Goal: Information Seeking & Learning: Find specific fact

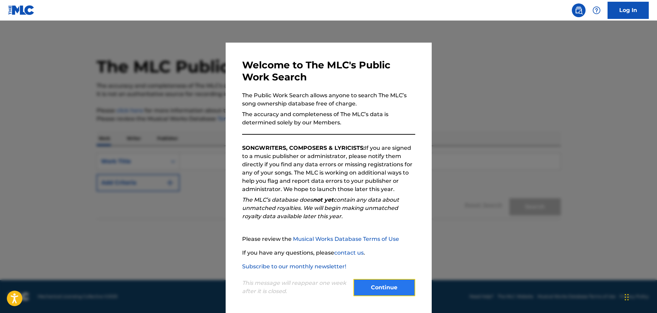
click at [381, 292] on button "Continue" at bounding box center [385, 287] width 62 height 17
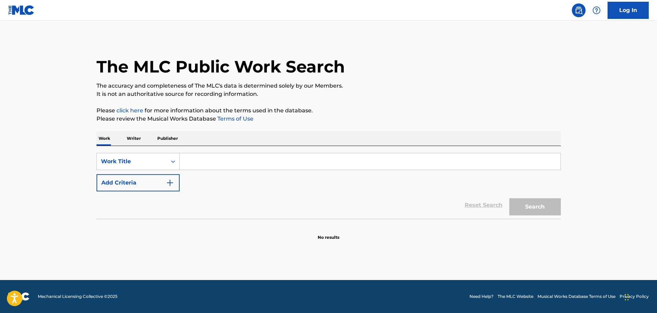
click at [235, 162] on input "Search Form" at bounding box center [370, 161] width 381 height 16
paste input "Always Been My Girl"
type input "Always Been My Girl"
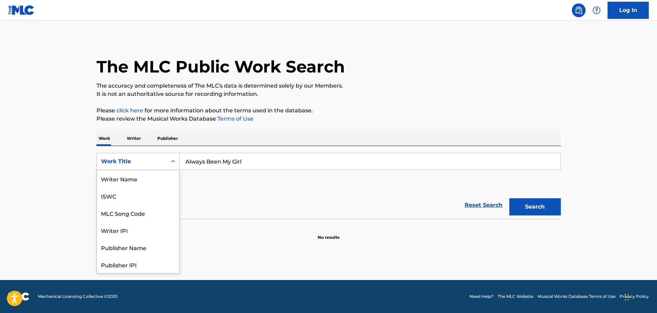
click at [132, 161] on div "Work Title" at bounding box center [132, 161] width 62 height 8
click at [122, 264] on div "Work Title" at bounding box center [138, 264] width 82 height 17
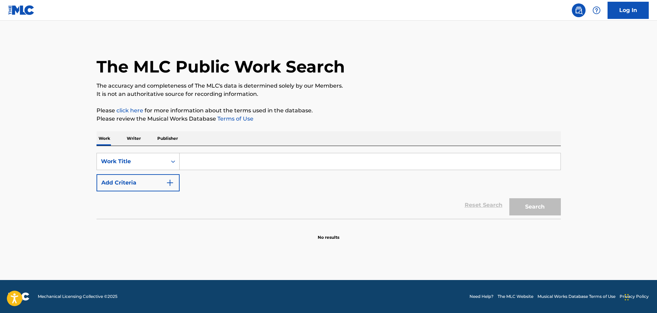
click at [196, 164] on input "Search Form" at bounding box center [370, 161] width 381 height 16
paste input "Always Been My Girl"
type input "Always Been My Girl"
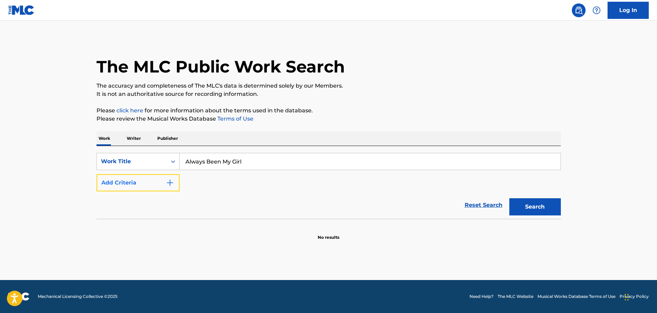
click at [162, 182] on button "Add Criteria" at bounding box center [138, 182] width 83 height 17
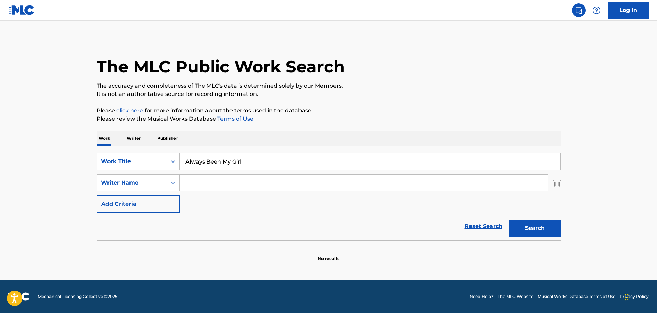
click at [201, 186] on input "Search Form" at bounding box center [364, 183] width 368 height 16
type input "Wilcox"
click at [510, 220] on button "Search" at bounding box center [536, 228] width 52 height 17
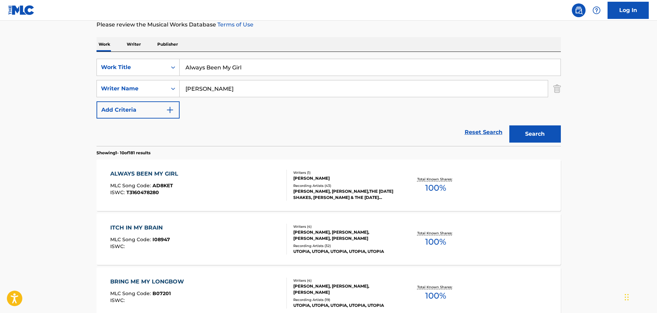
scroll to position [137, 0]
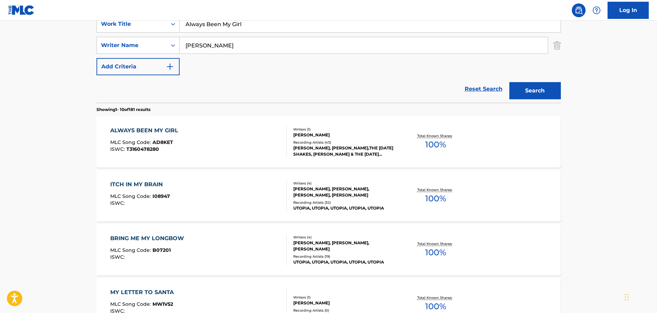
click at [153, 130] on div "ALWAYS BEEN MY GIRL" at bounding box center [145, 130] width 71 height 8
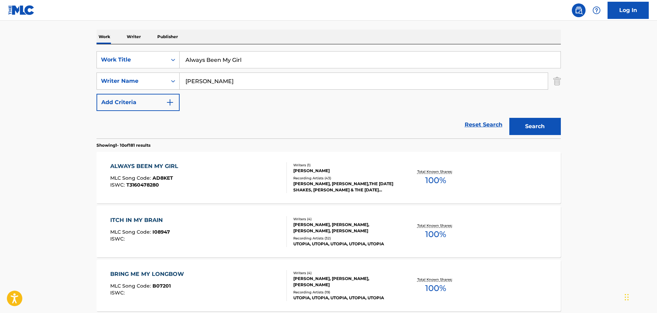
scroll to position [69, 0]
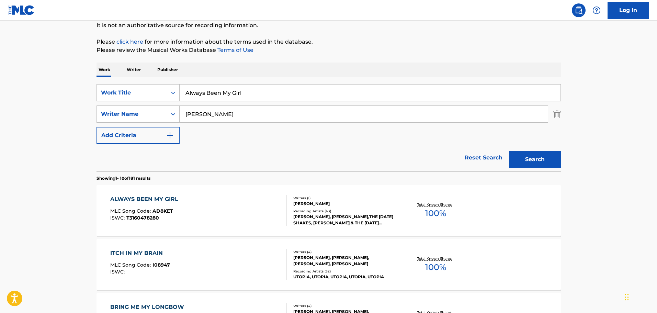
click at [217, 96] on input "Always Been My Girl" at bounding box center [370, 93] width 381 height 16
click at [510, 151] on button "Search" at bounding box center [536, 159] width 52 height 17
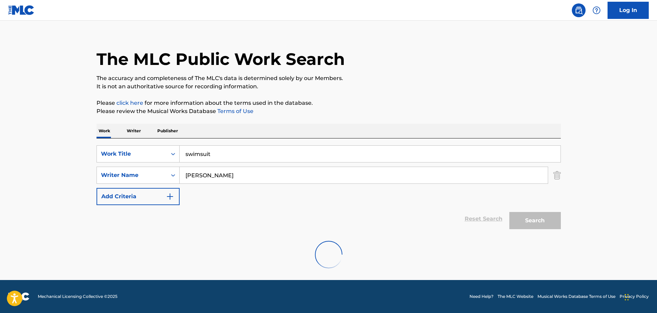
scroll to position [61, 0]
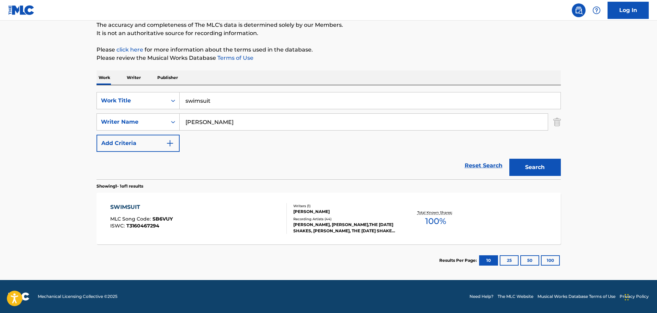
click at [131, 202] on div "SWIMSUIT MLC Song Code : SB6VUY ISWC : T3160467294 Writers ( 1 ) RYAN WILCOX Re…" at bounding box center [329, 219] width 465 height 52
click at [209, 99] on input "swimsuit" at bounding box center [370, 100] width 381 height 16
click at [510, 159] on button "Search" at bounding box center [536, 167] width 52 height 17
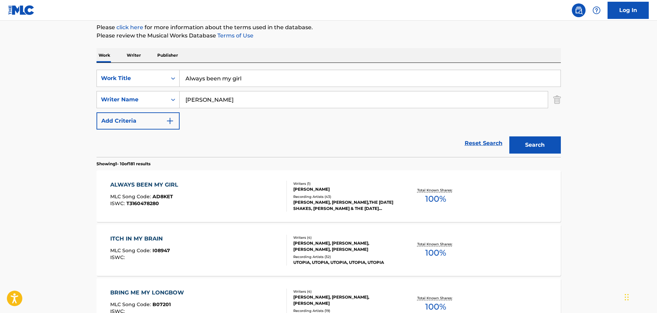
scroll to position [95, 0]
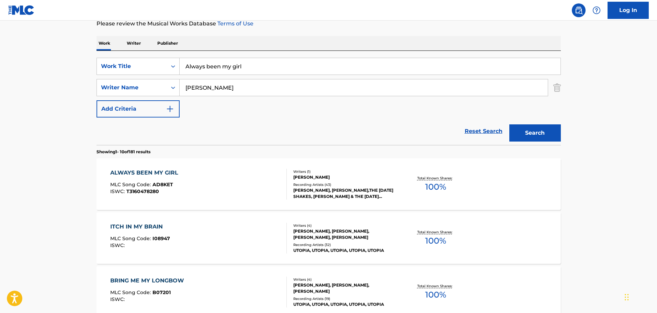
click at [167, 173] on div "ALWAYS BEEN MY GIRL" at bounding box center [145, 173] width 71 height 8
click at [243, 70] on input "Always been my girl" at bounding box center [370, 66] width 381 height 16
click at [510, 124] on button "Search" at bounding box center [536, 132] width 52 height 17
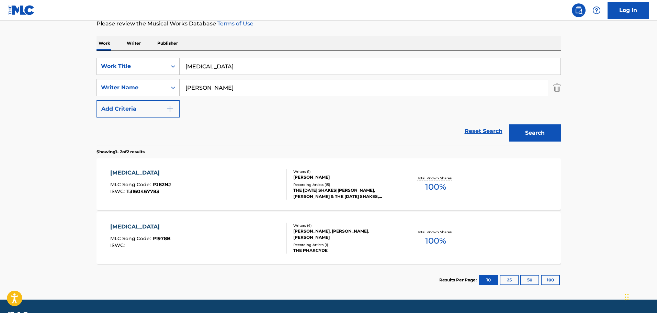
click at [172, 188] on div "PARANOIA MLC Song Code : PJ82NJ ISWC : T3160467783" at bounding box center [198, 184] width 177 height 31
click at [208, 72] on input "Paranoia" at bounding box center [370, 66] width 381 height 16
click at [510, 124] on button "Search" at bounding box center [536, 132] width 52 height 17
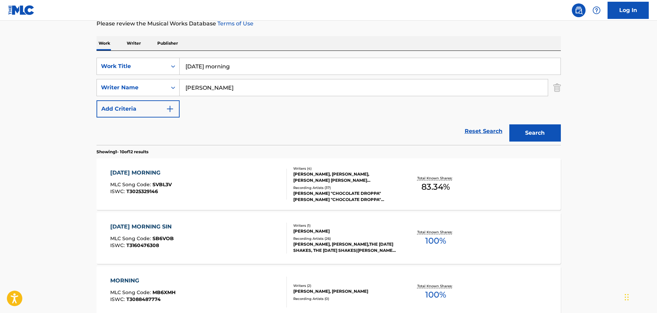
click at [164, 167] on div "SUNDAY MORNING MLC Song Code : SVBL3V ISWC : T3025329146 Writers ( 4 ) NOLAN JO…" at bounding box center [329, 184] width 465 height 52
click at [165, 226] on div "SUNDAY MORNING SIN" at bounding box center [142, 227] width 65 height 8
click at [259, 65] on input "sunday morning" at bounding box center [370, 66] width 381 height 16
click at [510, 124] on button "Search" at bounding box center [536, 132] width 52 height 17
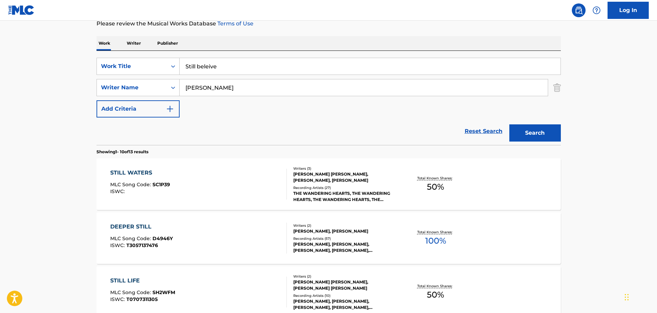
click at [245, 66] on input "Still beleive" at bounding box center [370, 66] width 381 height 16
click at [510, 124] on button "Search" at bounding box center [536, 132] width 52 height 17
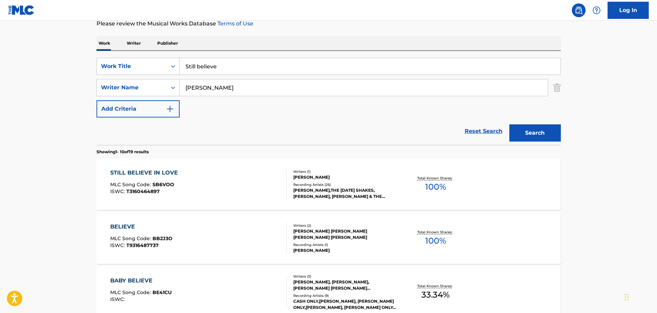
click at [155, 172] on div "STILL BELIEVE IN LOVE" at bounding box center [145, 173] width 71 height 8
click at [234, 74] on input "Still believe" at bounding box center [370, 66] width 381 height 16
click at [510, 124] on button "Search" at bounding box center [536, 132] width 52 height 17
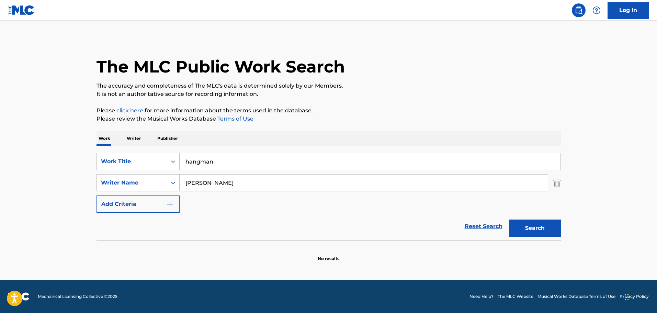
scroll to position [0, 0]
click at [510, 220] on button "Search" at bounding box center [536, 228] width 52 height 17
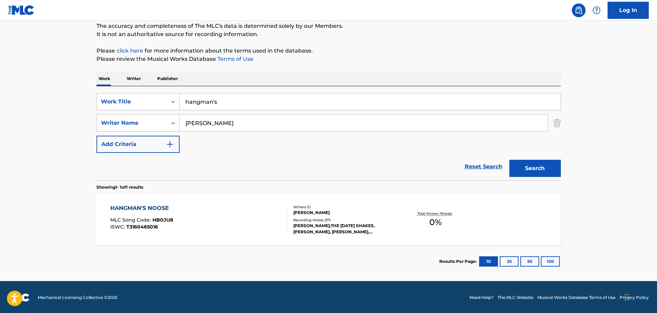
scroll to position [61, 0]
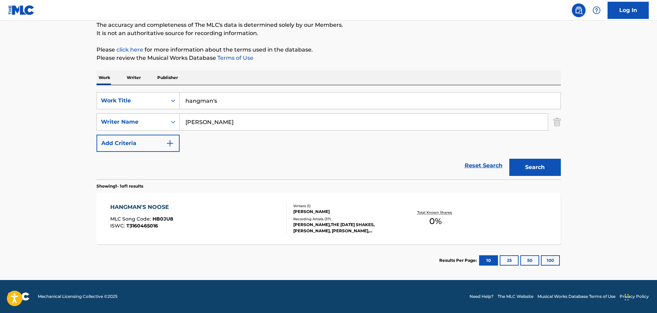
click at [163, 209] on div "HANGMAN'S NOOSE" at bounding box center [141, 207] width 63 height 8
click at [210, 101] on input "hangman's" at bounding box center [370, 100] width 381 height 16
click at [510, 159] on button "Search" at bounding box center [536, 167] width 52 height 17
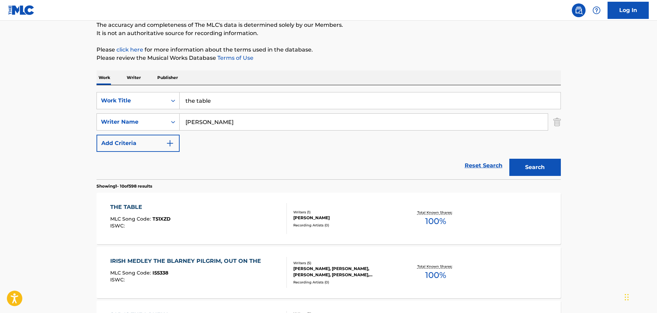
drag, startPoint x: 132, startPoint y: 204, endPoint x: 137, endPoint y: 198, distance: 8.3
click at [132, 204] on div "THE TABLE" at bounding box center [140, 207] width 60 height 8
click at [217, 104] on input "the table" at bounding box center [370, 100] width 381 height 16
click at [510, 159] on button "Search" at bounding box center [536, 167] width 52 height 17
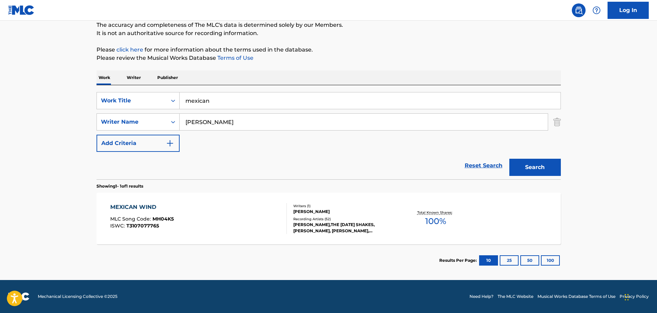
click at [151, 201] on div "MEXICAN WIND MLC Song Code : MH04K5 ISWC : T3107077765 Writers ( 1 ) RYAN WILCO…" at bounding box center [329, 219] width 465 height 52
drag, startPoint x: 212, startPoint y: 95, endPoint x: 216, endPoint y: 103, distance: 8.3
click at [212, 95] on input "mexican" at bounding box center [370, 100] width 381 height 16
click at [510, 159] on button "Search" at bounding box center [536, 167] width 52 height 17
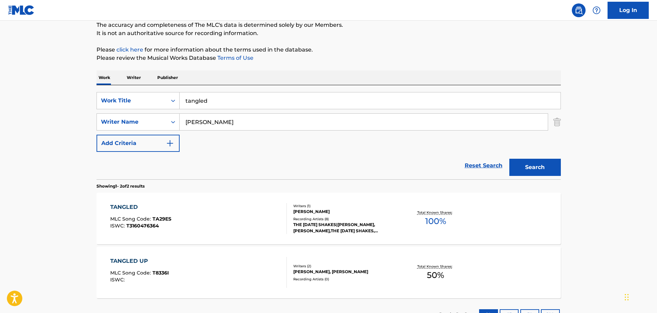
click at [140, 201] on div "TANGLED MLC Song Code : TA29ES ISWC : T3160476364 Writers ( 1 ) RYAN WILCOX Rec…" at bounding box center [329, 219] width 465 height 52
click at [229, 100] on input "tangled" at bounding box center [370, 100] width 381 height 16
type input "g"
click at [510, 159] on button "Search" at bounding box center [536, 167] width 52 height 17
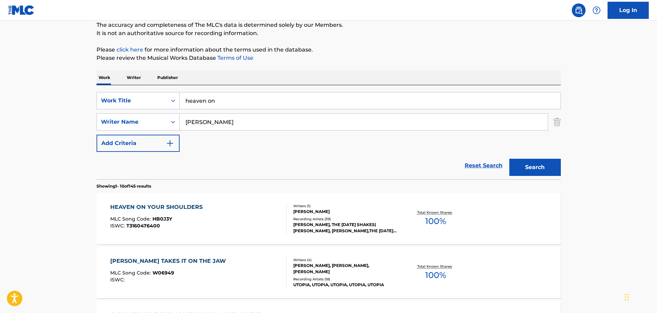
click at [176, 209] on div "HEAVEN ON YOUR SHOULDERS" at bounding box center [158, 207] width 96 height 8
click at [230, 104] on input "heaven on" at bounding box center [370, 100] width 381 height 16
click at [510, 159] on button "Search" at bounding box center [536, 167] width 52 height 17
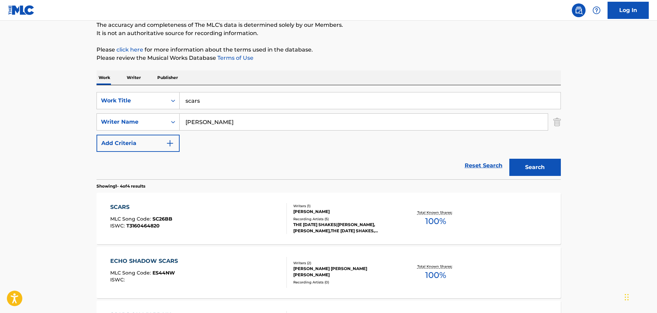
click at [124, 208] on div "SCARS" at bounding box center [141, 207] width 62 height 8
click at [252, 102] on input "scars" at bounding box center [370, 100] width 381 height 16
paste input "To Whom ..."
type input "To Whom ..."
click at [244, 115] on input "Wilcox" at bounding box center [364, 122] width 368 height 16
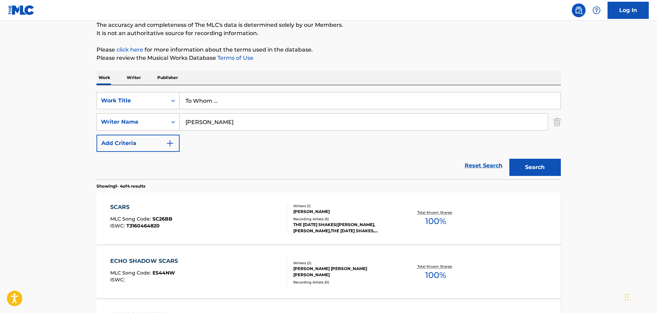
click at [510, 159] on button "Search" at bounding box center [536, 167] width 52 height 17
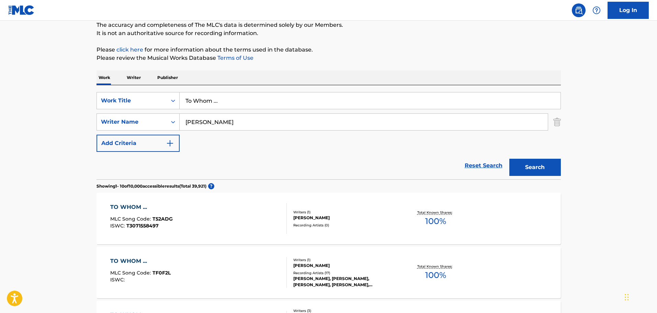
type input "Shawn David"
click at [510, 159] on button "Search" at bounding box center [536, 167] width 52 height 17
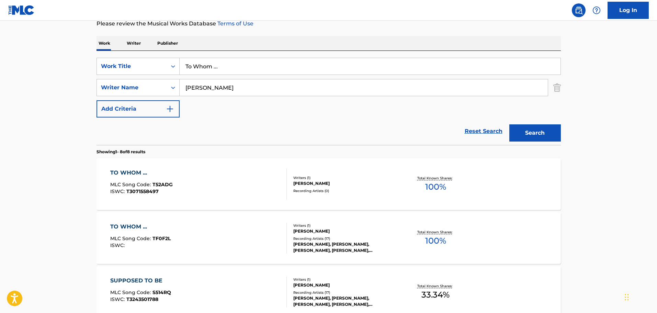
click at [134, 175] on div "TO WHOM ..." at bounding box center [141, 173] width 63 height 8
click at [128, 220] on div "TO WHOM ... MLC Song Code : TF0F2L ISWC : Writers ( 1 ) SHAWN DAVID Recording A…" at bounding box center [329, 238] width 465 height 52
click at [226, 65] on input "To Whom ..." at bounding box center [370, 66] width 381 height 16
click at [510, 124] on button "Search" at bounding box center [536, 132] width 52 height 17
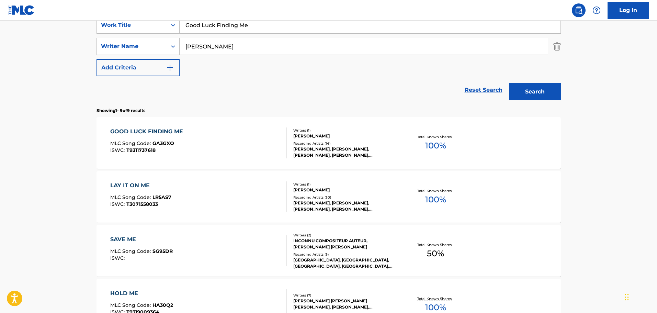
scroll to position [198, 0]
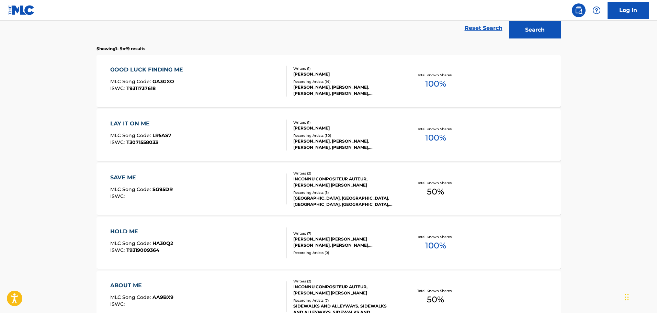
click at [162, 70] on div "GOOD LUCK FINDING ME" at bounding box center [148, 70] width 76 height 8
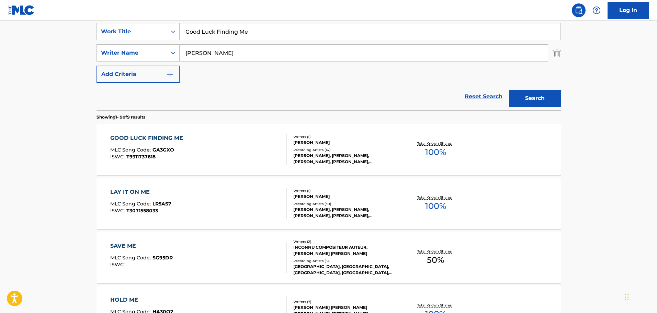
scroll to position [130, 0]
click at [227, 35] on input "Good Luck Finding Me" at bounding box center [370, 32] width 381 height 16
click at [510, 90] on button "Search" at bounding box center [536, 98] width 52 height 17
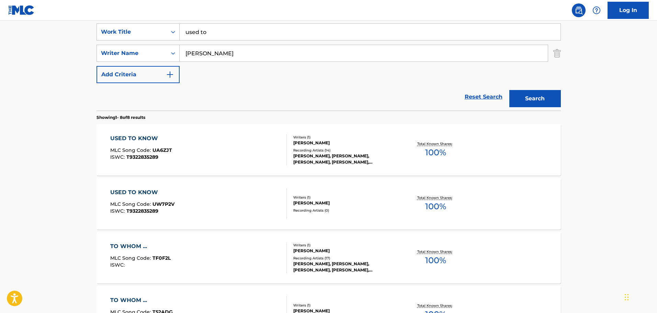
click at [143, 139] on div "USED TO KNOW" at bounding box center [141, 138] width 62 height 8
click at [248, 27] on input "used to" at bounding box center [370, 32] width 381 height 16
click at [510, 90] on button "Search" at bounding box center [536, 98] width 52 height 17
click at [161, 135] on div "WISH IT WAS YOU" at bounding box center [143, 138] width 66 height 8
click at [207, 35] on input "Wish it was you" at bounding box center [370, 32] width 381 height 16
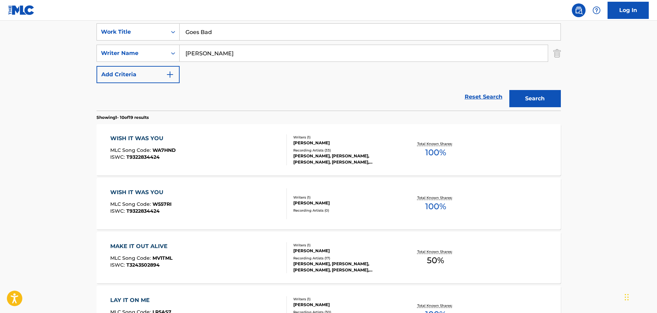
type input "Goes Bad"
click at [510, 90] on button "Search" at bounding box center [536, 98] width 52 height 17
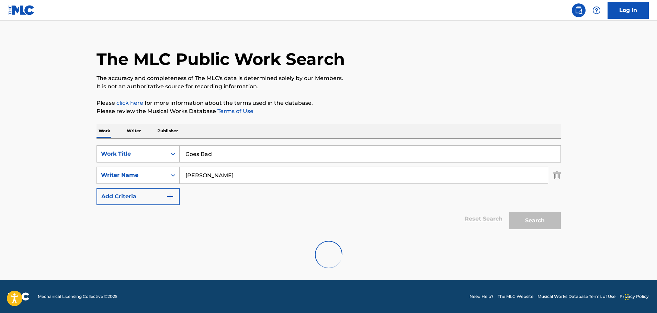
scroll to position [61, 0]
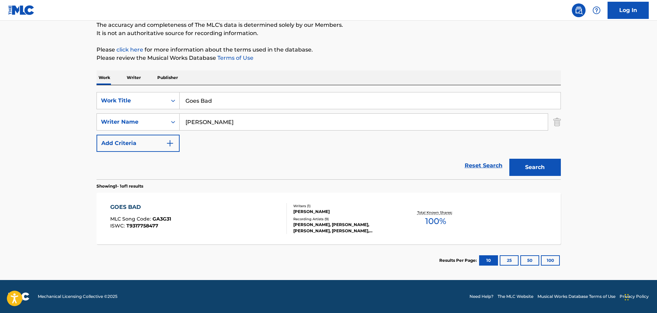
click at [141, 206] on div "GOES BAD" at bounding box center [140, 207] width 61 height 8
click at [232, 119] on input "Shawn David" at bounding box center [364, 122] width 368 height 16
type input "abshier"
click at [222, 105] on input "Goes Bad" at bounding box center [370, 100] width 381 height 16
type input "e"
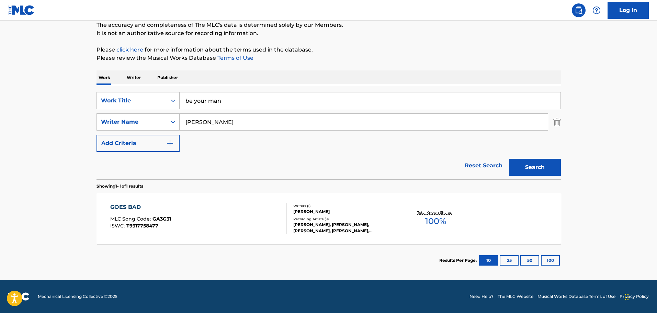
click at [510, 159] on button "Search" at bounding box center [536, 167] width 52 height 17
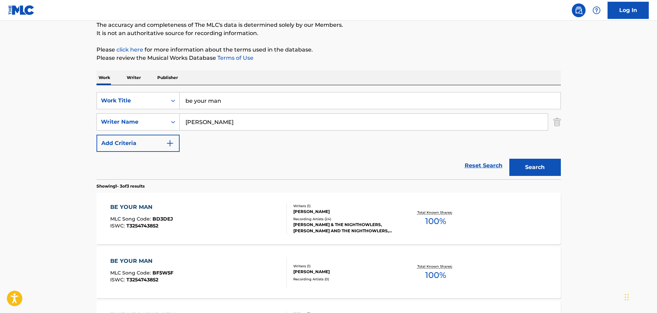
click at [136, 208] on div "BE YOUR MAN" at bounding box center [141, 207] width 63 height 8
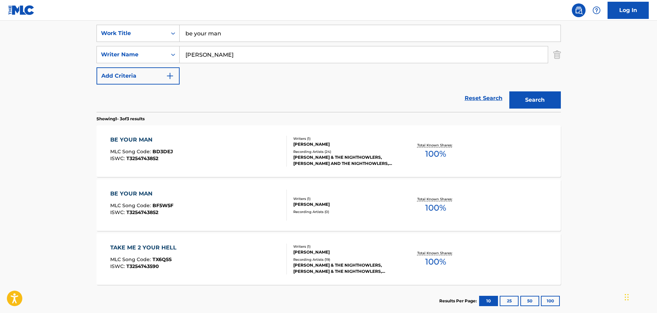
scroll to position [130, 0]
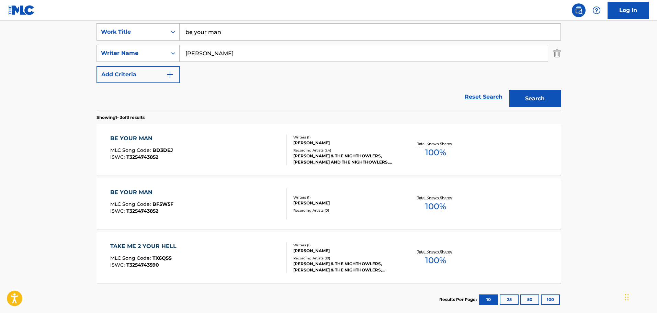
click at [138, 191] on div "BE YOUR MAN" at bounding box center [141, 192] width 63 height 8
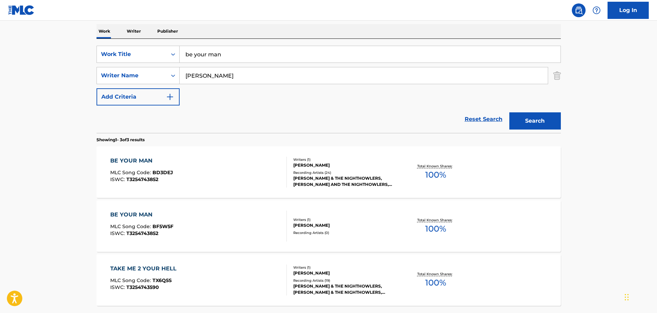
scroll to position [95, 0]
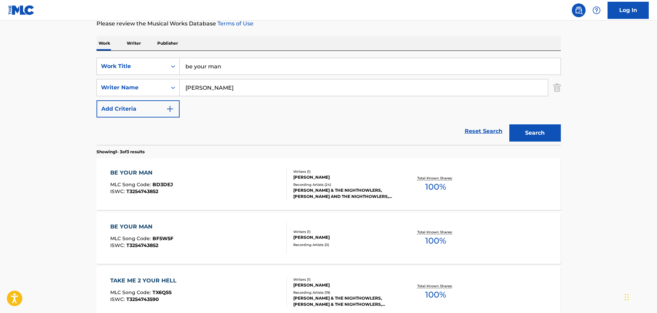
click at [214, 77] on div "SearchWithCriteriaed42872d-e412-408d-bd22-9404a030066f Work Title be your man S…" at bounding box center [329, 88] width 465 height 60
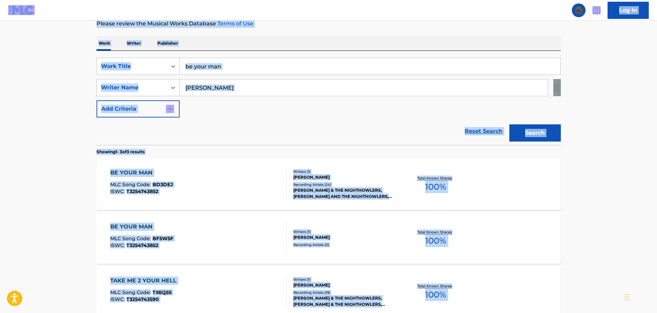
click at [224, 69] on input "be your man" at bounding box center [370, 66] width 381 height 16
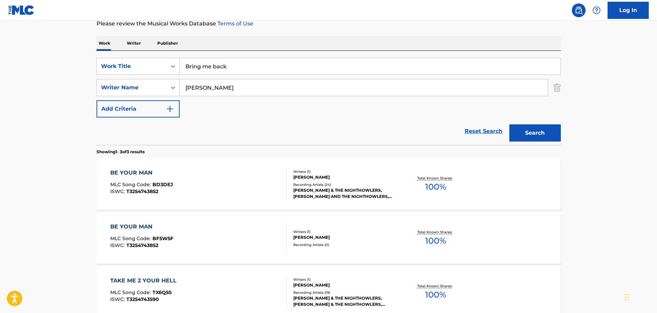
click at [510, 124] on button "Search" at bounding box center [536, 132] width 52 height 17
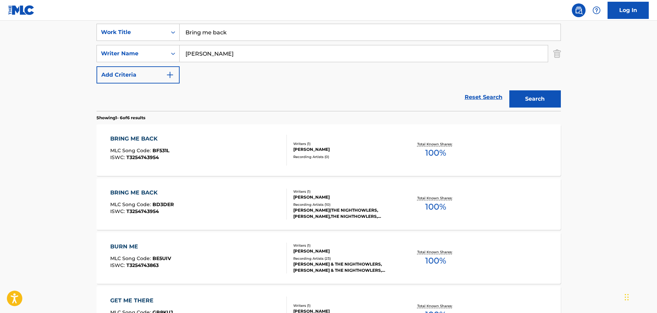
scroll to position [130, 0]
click at [135, 136] on div "BRING ME BACK" at bounding box center [139, 138] width 59 height 8
click at [147, 188] on div "BRING ME BACK MLC Song Code : BD3DER ISWC : T3254743954 Writers ( 1 ) SIMEON AB…" at bounding box center [329, 204] width 465 height 52
click at [220, 31] on input "Bring me back" at bounding box center [370, 32] width 381 height 16
click at [510, 90] on button "Search" at bounding box center [536, 98] width 52 height 17
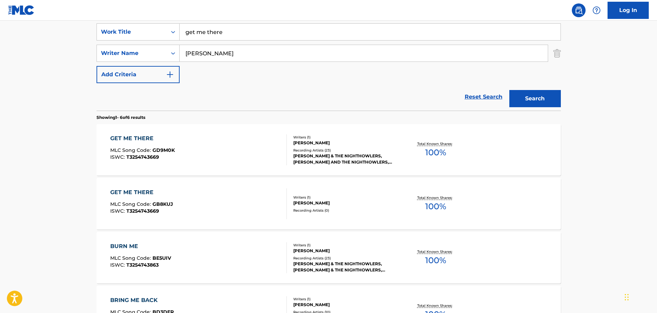
click at [142, 140] on div "GET ME THERE" at bounding box center [142, 138] width 65 height 8
click at [146, 190] on div "GET ME THERE" at bounding box center [141, 192] width 63 height 8
click at [221, 36] on input "get me there" at bounding box center [370, 32] width 381 height 16
click at [510, 90] on button "Search" at bounding box center [536, 98] width 52 height 17
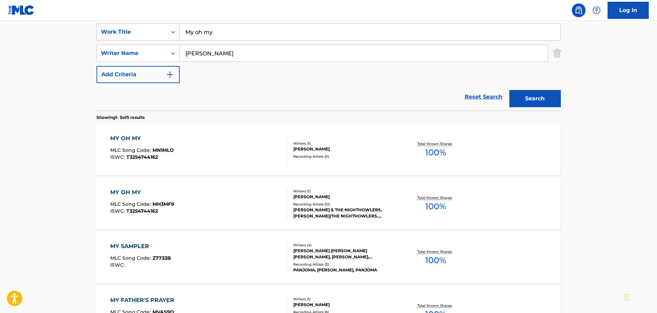
click at [133, 137] on div "MY OH MY" at bounding box center [142, 138] width 64 height 8
click at [130, 186] on div "MY OH MY MLC Song Code : MH3MF9 ISWC : T3254744162 Writers ( 1 ) SIMEON ABSHIER…" at bounding box center [329, 204] width 465 height 52
click at [255, 37] on input "My oh my" at bounding box center [370, 32] width 381 height 16
click at [510, 90] on button "Search" at bounding box center [536, 98] width 52 height 17
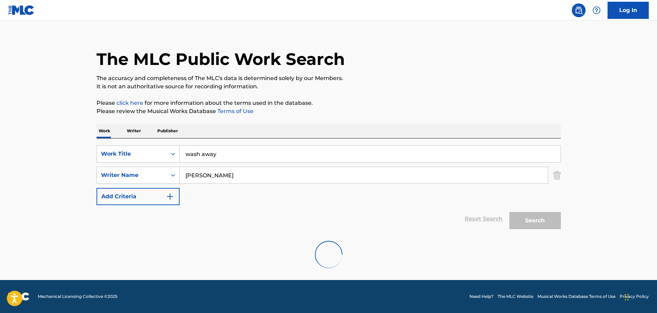
scroll to position [115, 0]
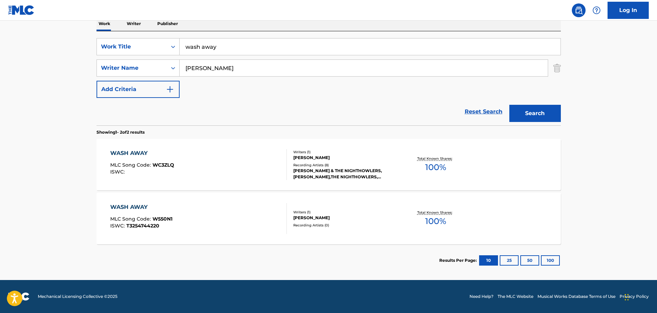
click at [142, 153] on div "WASH AWAY" at bounding box center [142, 153] width 64 height 8
click at [139, 204] on div "WASH AWAY" at bounding box center [141, 207] width 62 height 8
click at [241, 55] on input "wash away" at bounding box center [370, 46] width 381 height 16
click at [510, 105] on button "Search" at bounding box center [536, 113] width 52 height 17
click at [211, 157] on div "THE OTHER SIDE MLC Song Code : TA1EFX ISWC :" at bounding box center [198, 164] width 177 height 31
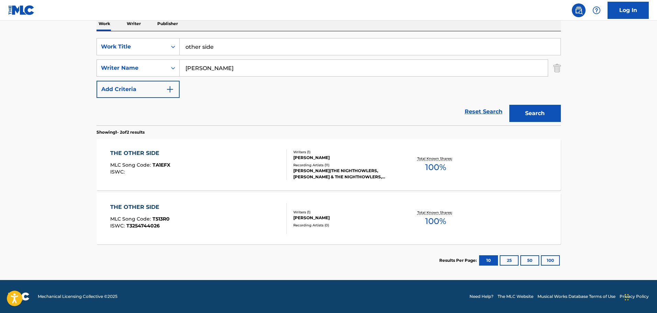
click at [201, 224] on div "THE OTHER SIDE MLC Song Code : T513R0 ISWC : T3254744026" at bounding box center [198, 218] width 177 height 31
click at [250, 44] on input "other side" at bounding box center [370, 46] width 381 height 16
click at [510, 105] on button "Search" at bounding box center [536, 113] width 52 height 17
click at [145, 155] on div "SOMETHING SACRED" at bounding box center [142, 153] width 65 height 8
click at [161, 204] on div "SOMETHING SACRED" at bounding box center [142, 207] width 65 height 8
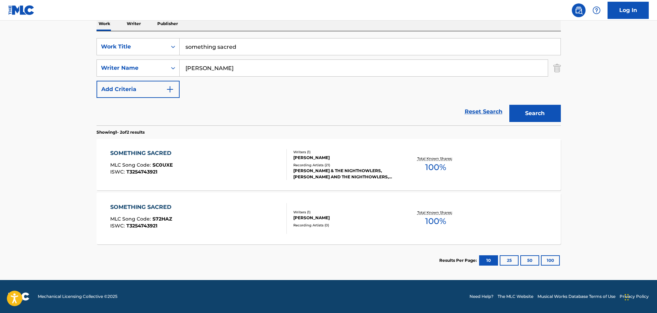
click at [241, 52] on input "something sacred" at bounding box center [370, 46] width 381 height 16
click at [510, 105] on button "Search" at bounding box center [536, 113] width 52 height 17
click at [161, 150] on div "KICKAPOO REDEMPTION" at bounding box center [148, 153] width 77 height 8
click at [161, 206] on div "KICKAPOO REDEMPTION" at bounding box center [148, 207] width 77 height 8
click at [237, 52] on input "Kickapoo" at bounding box center [370, 46] width 381 height 16
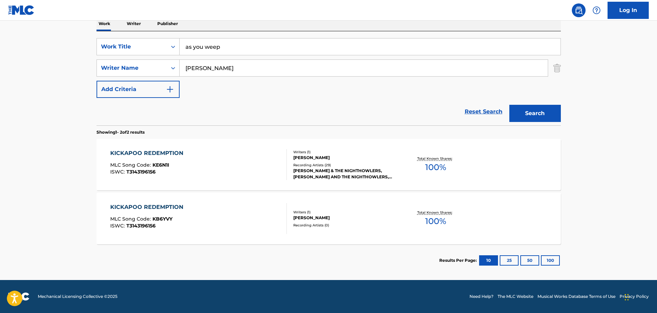
click at [510, 105] on button "Search" at bounding box center [536, 113] width 52 height 17
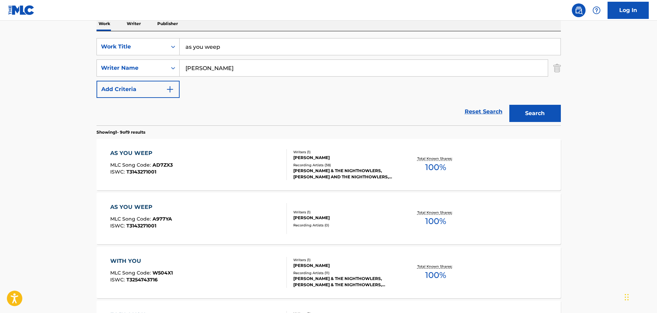
click at [181, 155] on div "AS YOU WEEP MLC Song Code : AD7ZX3 ISWC : T3143271001" at bounding box center [198, 164] width 177 height 31
click at [193, 208] on div "AS YOU WEEP MLC Song Code : A977YA ISWC : T3143271001" at bounding box center [198, 218] width 177 height 31
click at [221, 42] on input "as you weep" at bounding box center [370, 46] width 381 height 16
click at [510, 105] on button "Search" at bounding box center [536, 113] width 52 height 17
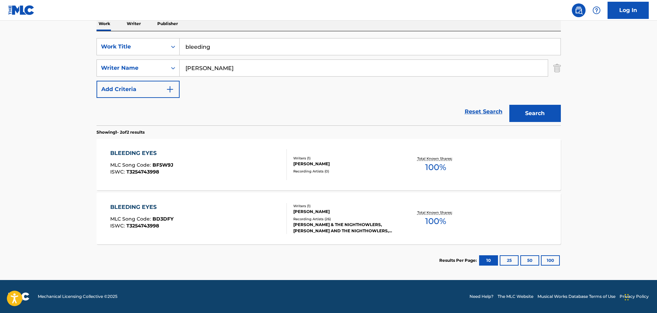
click at [168, 157] on div "BLEEDING EYES" at bounding box center [141, 153] width 63 height 8
click at [199, 206] on div "BLEEDING EYES MLC Song Code : BD3DFY ISWC : T3254743998" at bounding box center [198, 218] width 177 height 31
click at [228, 54] on input "bleeding" at bounding box center [370, 46] width 381 height 16
paste input "Hangman's Noose"
type input "Hangman's Noose"
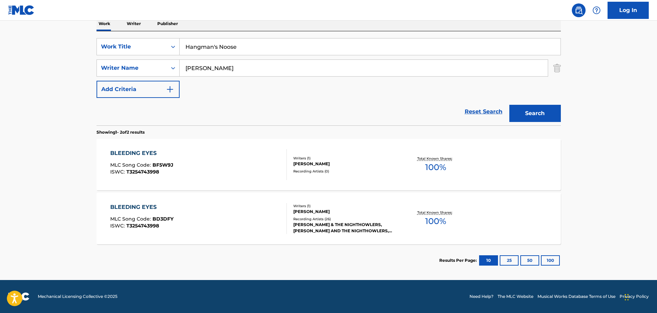
click at [224, 73] on input "abshier" at bounding box center [364, 68] width 368 height 16
type input "wilcox"
click at [510, 105] on button "Search" at bounding box center [536, 113] width 52 height 17
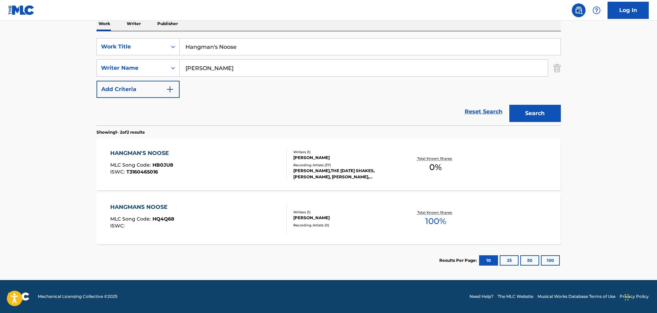
click at [176, 151] on div "HANGMAN'S NOOSE MLC Song Code : HB0JU8 ISWC : T3160465016" at bounding box center [198, 164] width 177 height 31
click at [187, 208] on div "HANGMANS NOOSE MLC Song Code : HQ4Q68 ISWC :" at bounding box center [198, 218] width 177 height 31
drag, startPoint x: 218, startPoint y: 46, endPoint x: 88, endPoint y: 59, distance: 130.3
click at [88, 59] on div "The MLC Public Work Search The accuracy and completeness of The MLC's data is d…" at bounding box center [328, 100] width 481 height 354
type input "Noose"
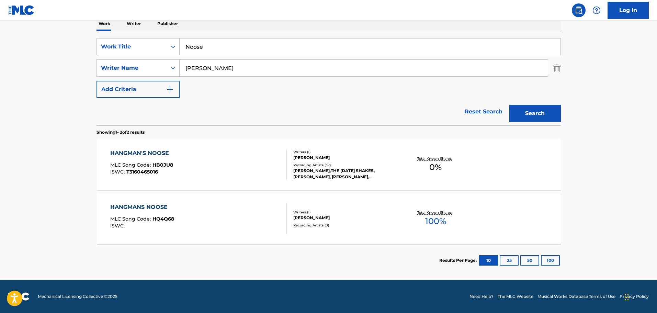
click at [510, 105] on button "Search" at bounding box center [536, 113] width 52 height 17
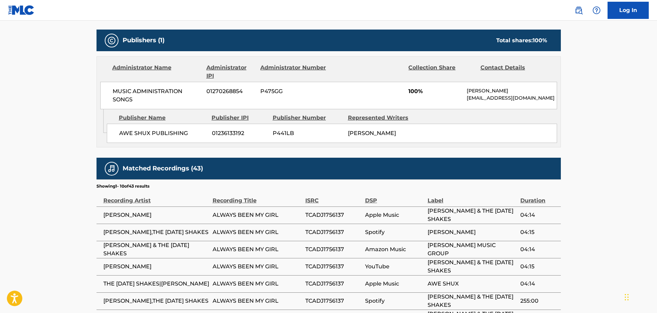
scroll to position [241, 0]
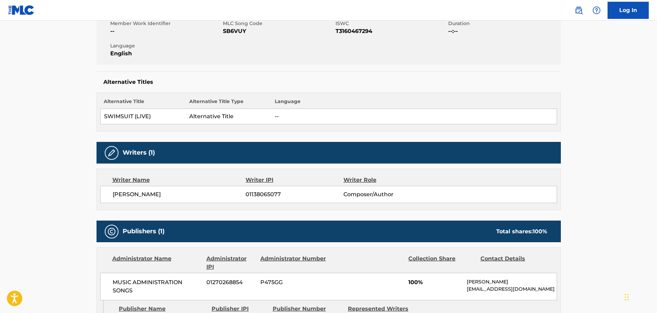
scroll to position [241, 0]
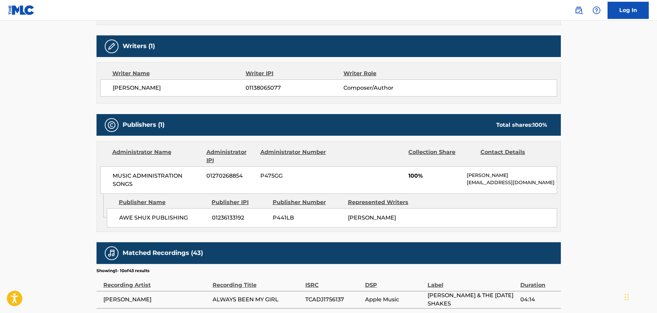
scroll to position [275, 0]
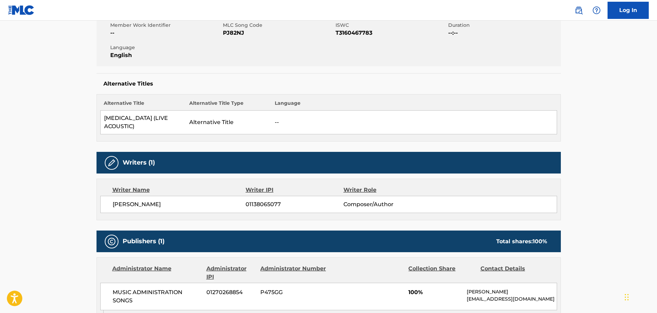
scroll to position [172, 0]
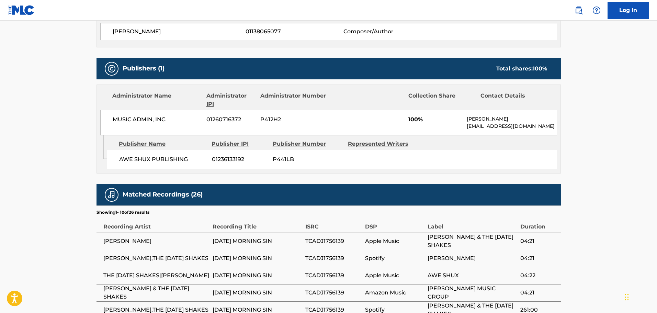
scroll to position [275, 0]
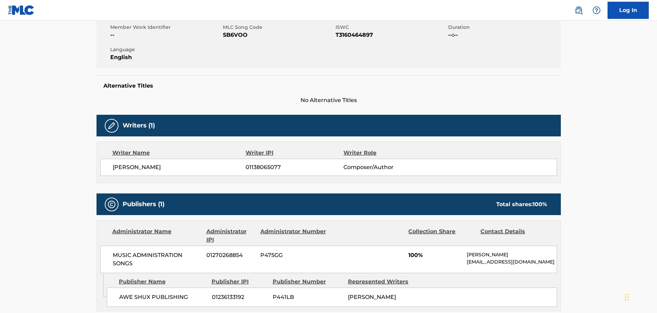
scroll to position [206, 0]
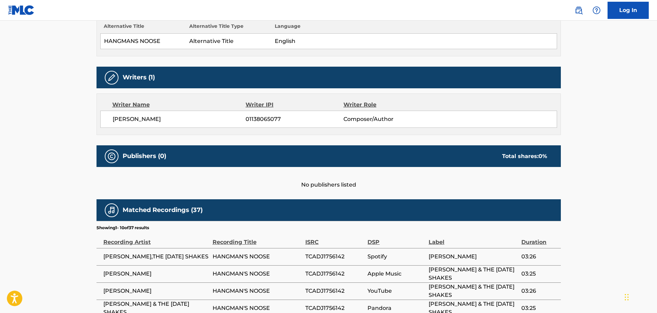
scroll to position [137, 0]
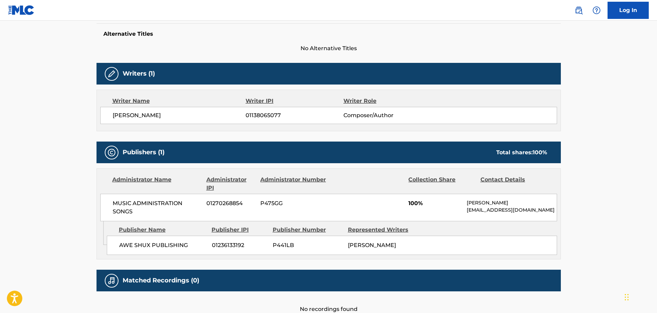
scroll to position [206, 0]
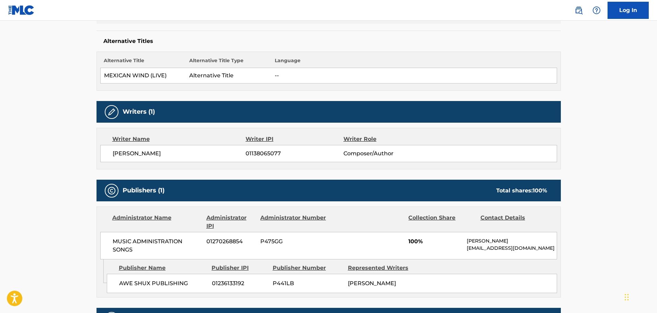
scroll to position [241, 0]
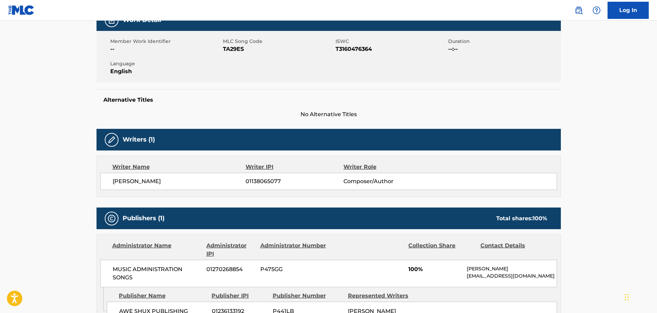
scroll to position [34, 0]
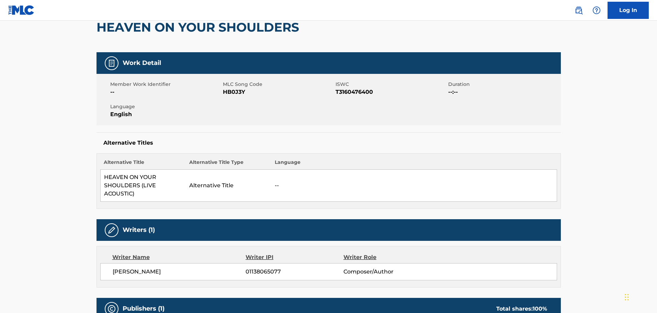
scroll to position [137, 0]
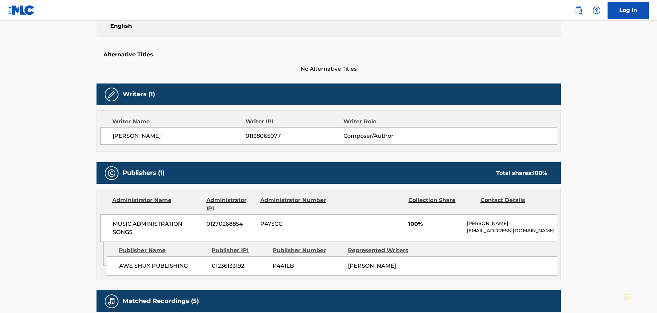
scroll to position [172, 0]
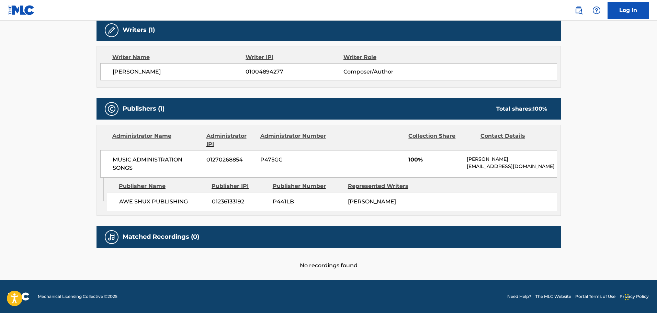
scroll to position [188, 0]
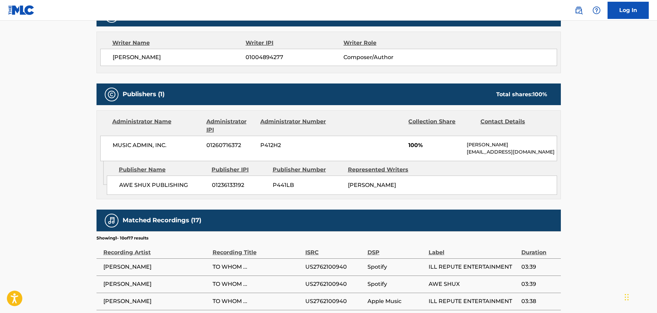
scroll to position [309, 0]
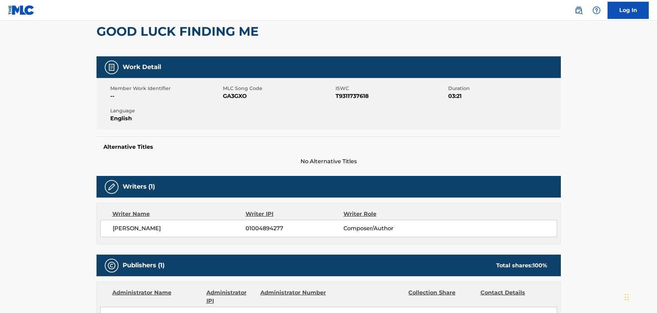
scroll to position [137, 0]
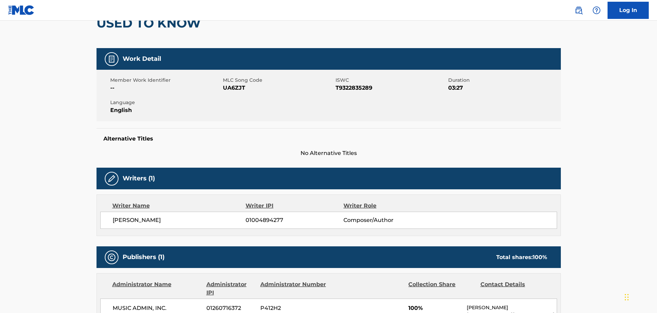
scroll to position [137, 0]
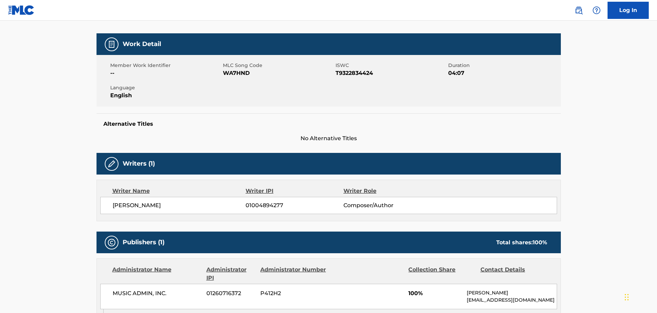
scroll to position [137, 0]
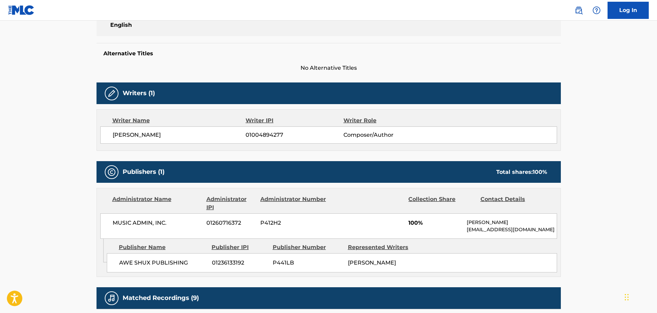
scroll to position [172, 0]
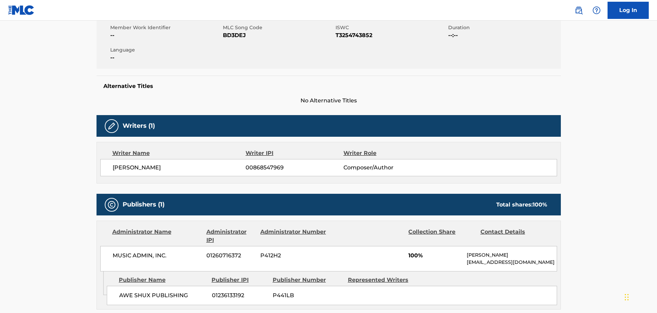
scroll to position [206, 0]
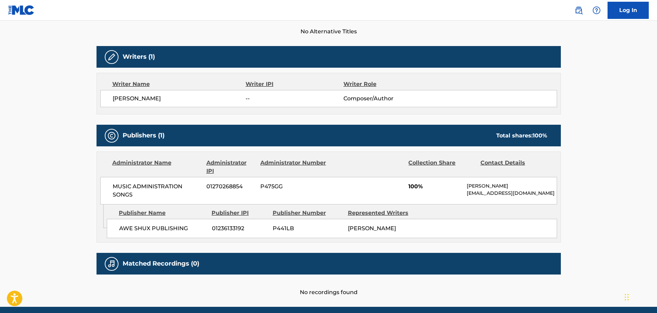
scroll to position [206, 0]
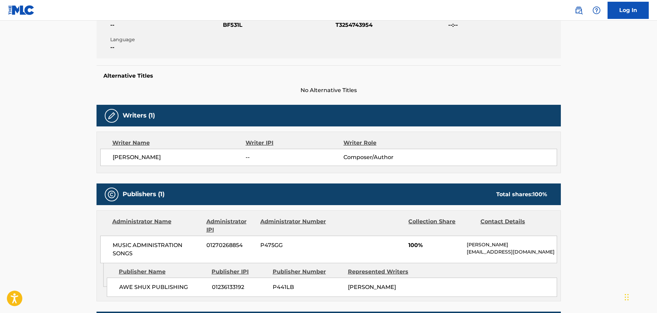
scroll to position [69, 0]
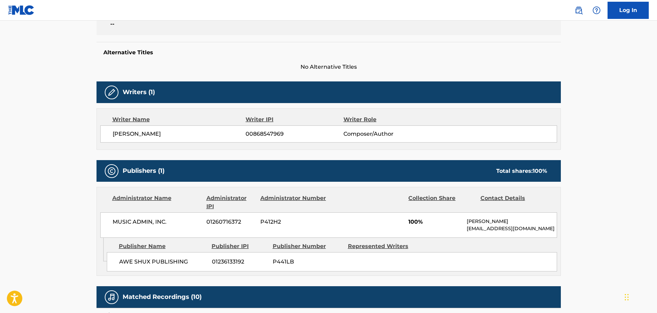
scroll to position [172, 0]
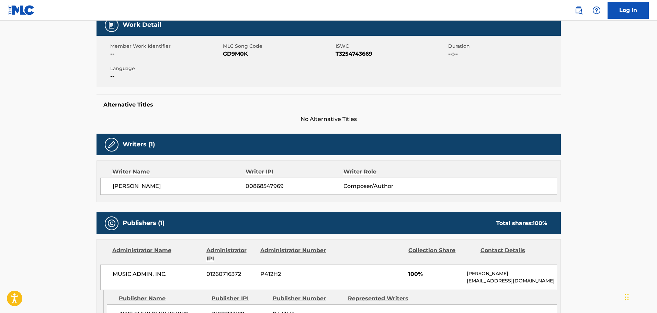
scroll to position [172, 0]
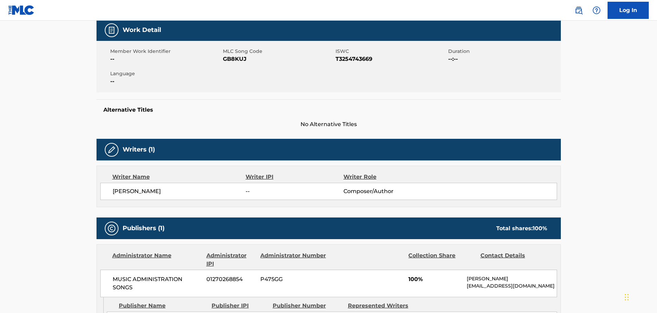
scroll to position [172, 0]
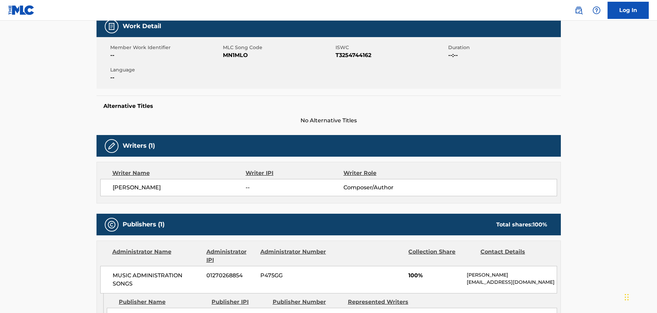
scroll to position [172, 0]
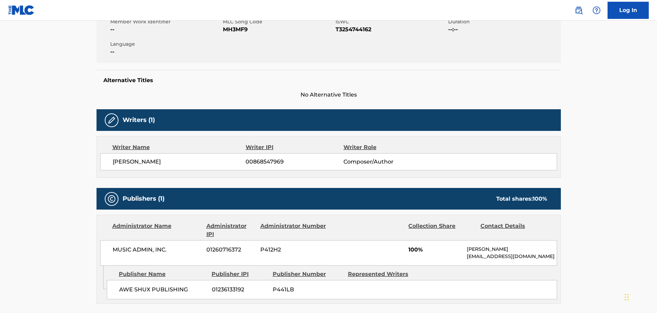
scroll to position [172, 0]
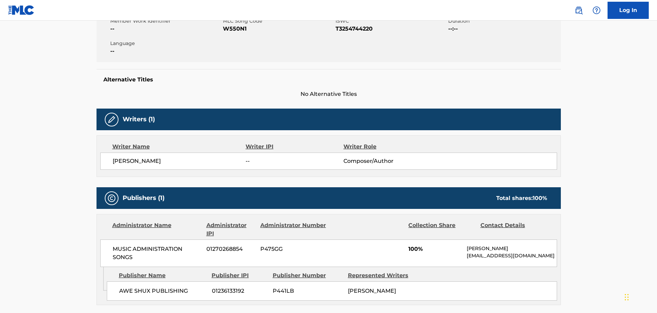
scroll to position [137, 0]
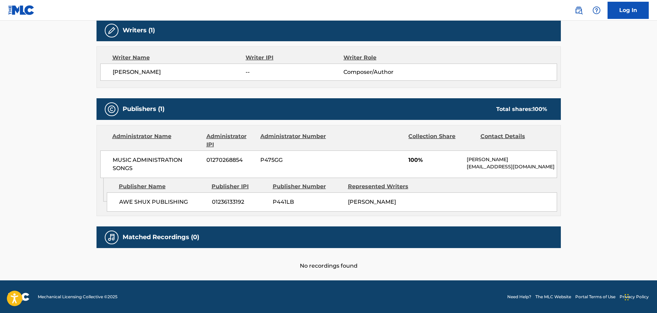
scroll to position [223, 0]
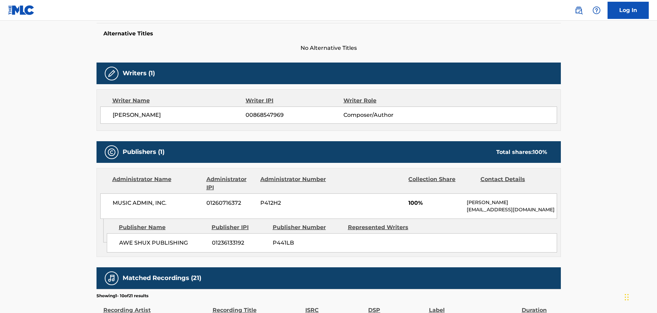
scroll to position [241, 0]
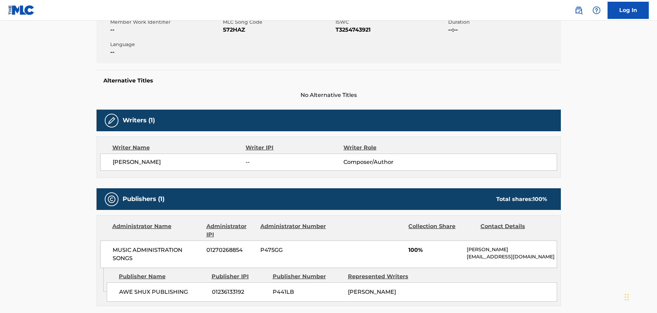
scroll to position [172, 0]
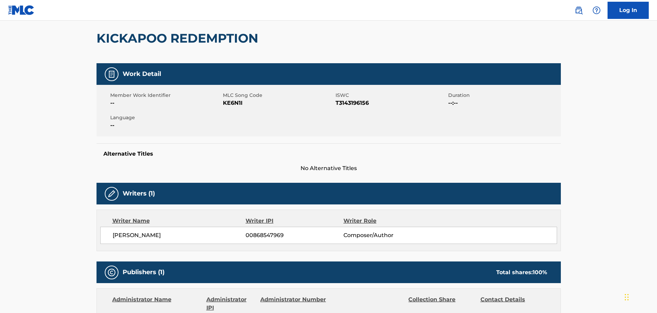
scroll to position [137, 0]
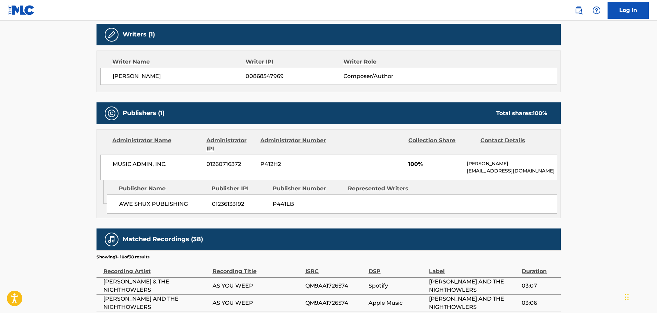
scroll to position [241, 0]
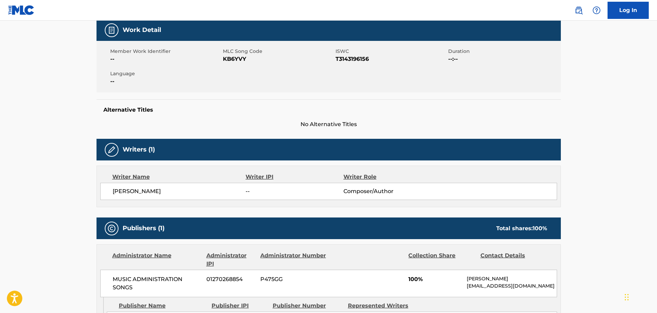
scroll to position [206, 0]
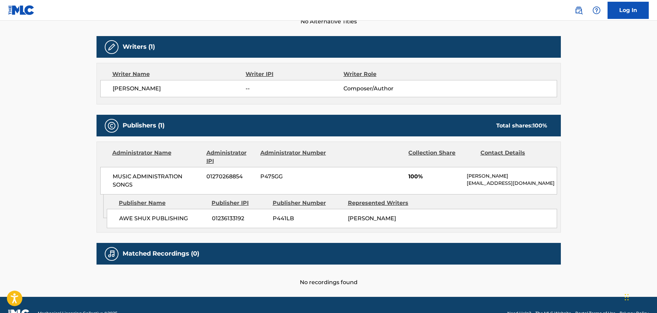
scroll to position [206, 0]
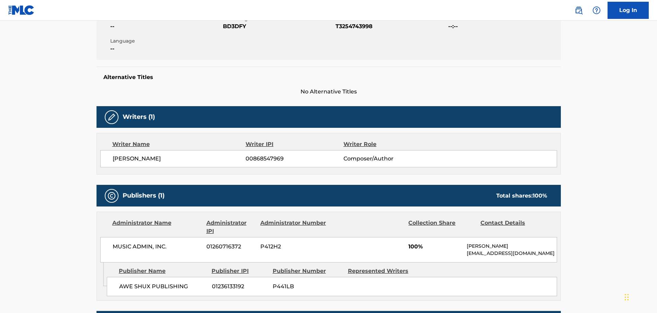
scroll to position [137, 0]
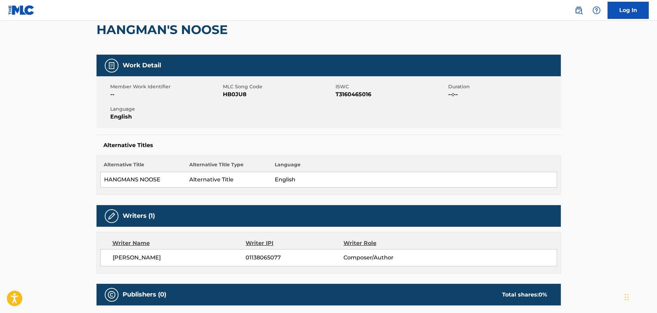
scroll to position [34, 0]
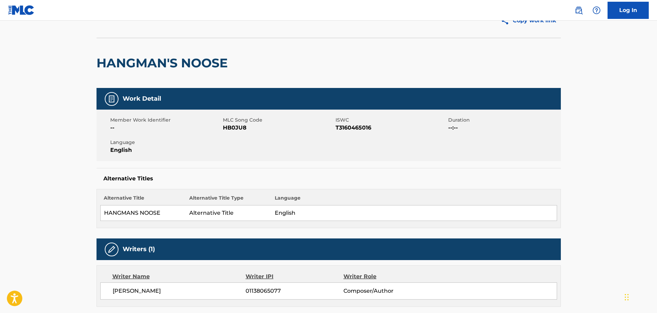
click at [230, 124] on span "HB0JU8" at bounding box center [278, 128] width 111 height 8
copy span "HB0JU8"
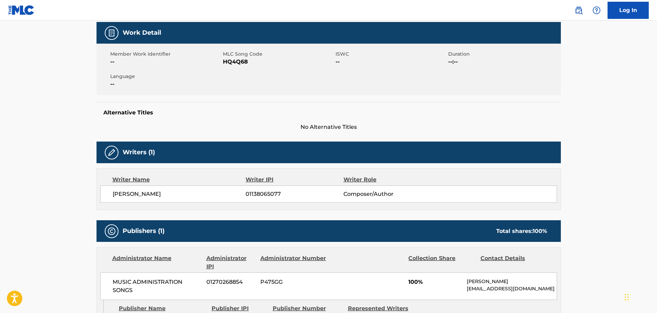
scroll to position [85, 0]
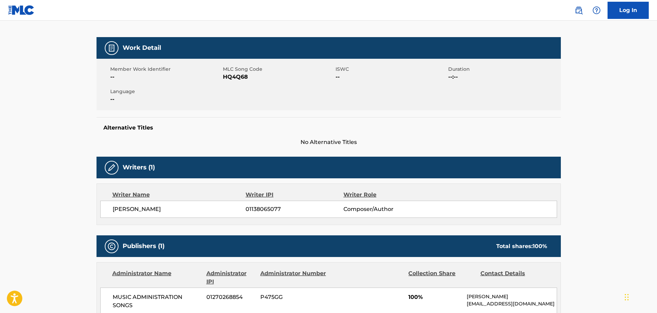
click at [237, 80] on span "HQ4Q68" at bounding box center [278, 77] width 111 height 8
copy span "HQ4Q68"
